Goal: Information Seeking & Learning: Learn about a topic

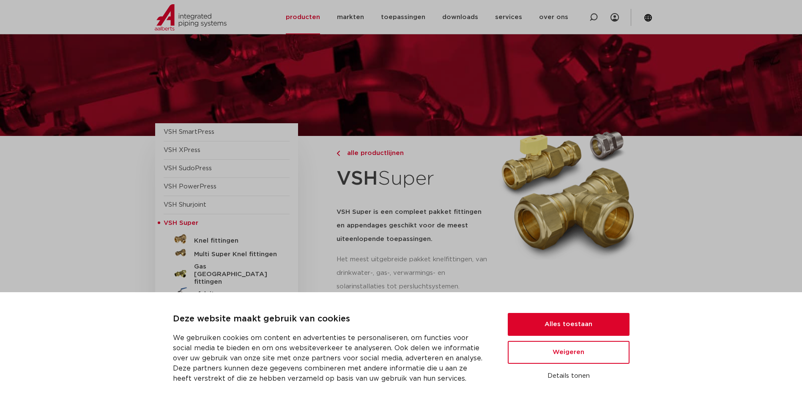
scroll to position [85, 0]
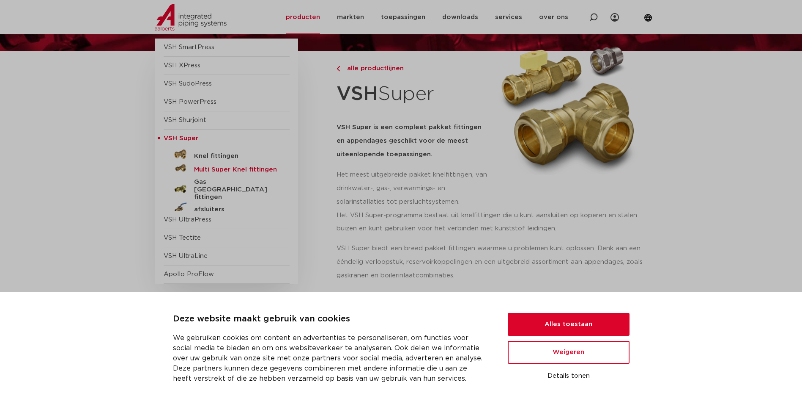
click at [216, 170] on h5 "Multi Super Knel fittingen" at bounding box center [236, 170] width 84 height 8
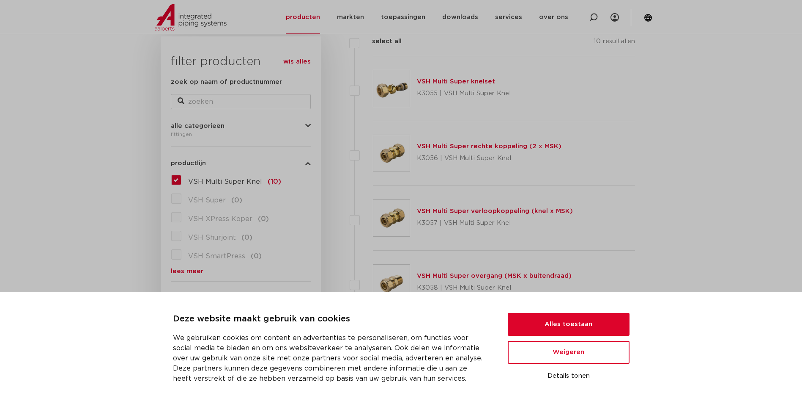
scroll to position [127, 0]
click at [571, 353] on button "Weigeren" at bounding box center [569, 352] width 122 height 23
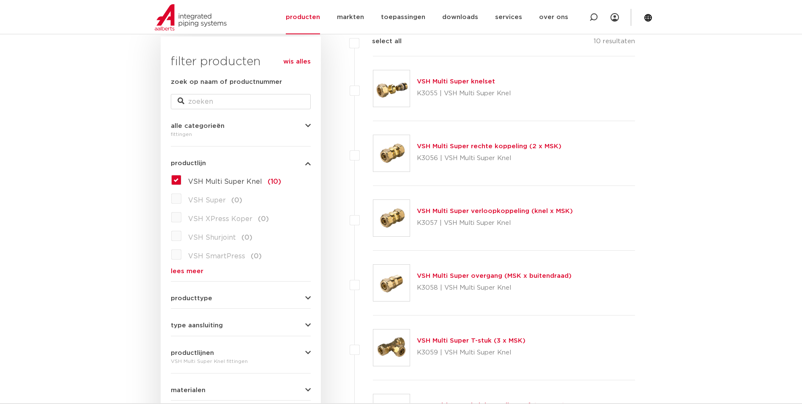
scroll to position [296, 0]
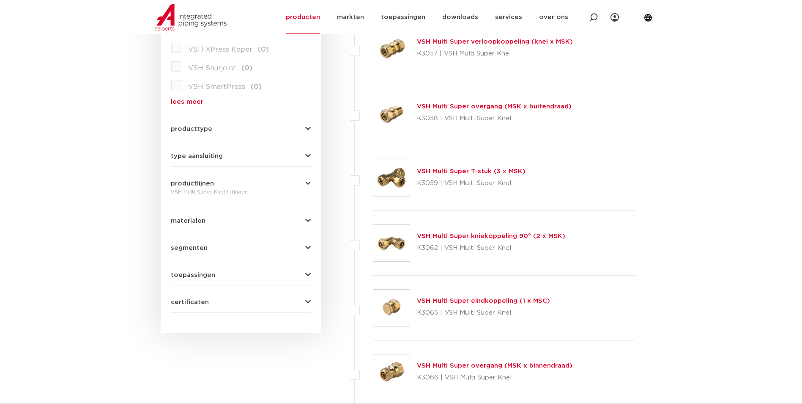
click at [472, 299] on link "VSH Multi Super eindkoppeling (1 x MSC)" at bounding box center [483, 300] width 133 height 6
